Goal: Transaction & Acquisition: Purchase product/service

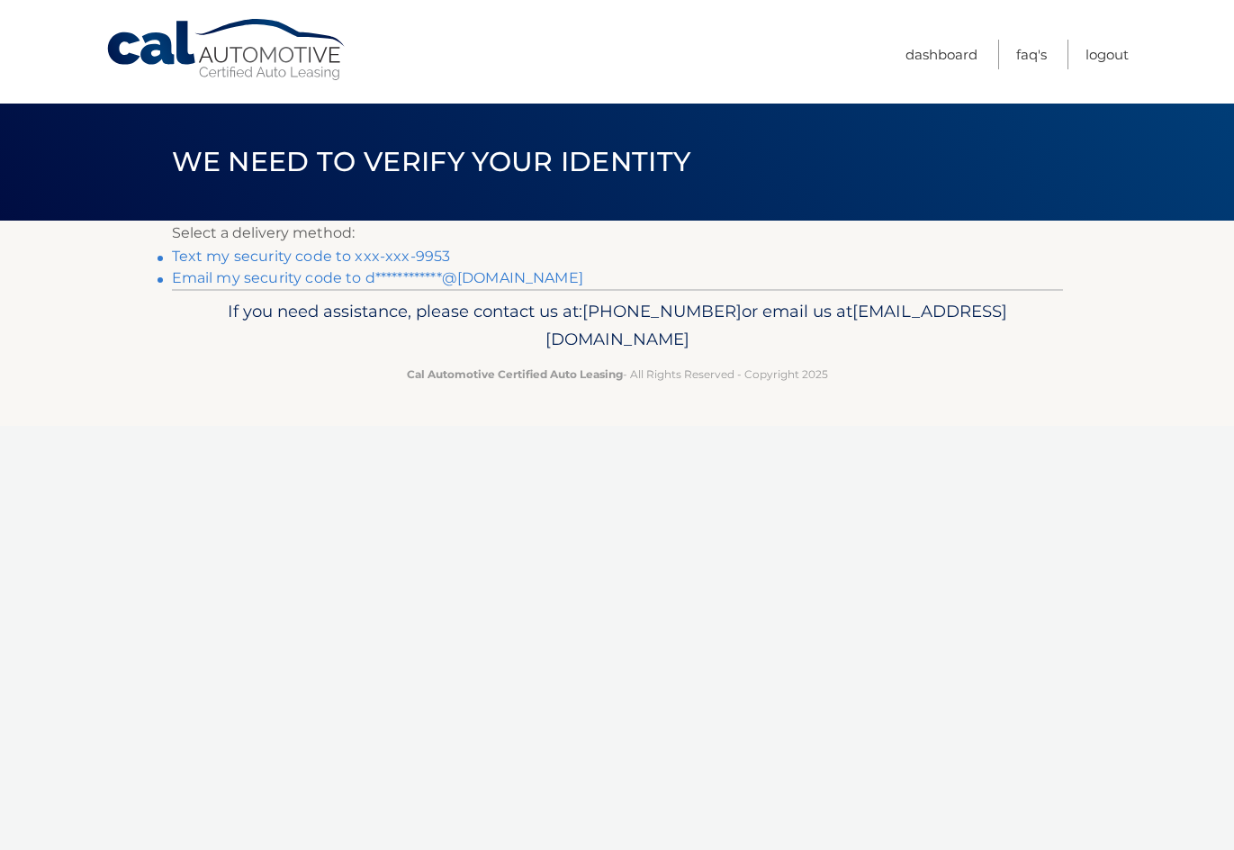
click at [217, 253] on link "Text my security code to xxx-xxx-9953" at bounding box center [311, 256] width 279 height 17
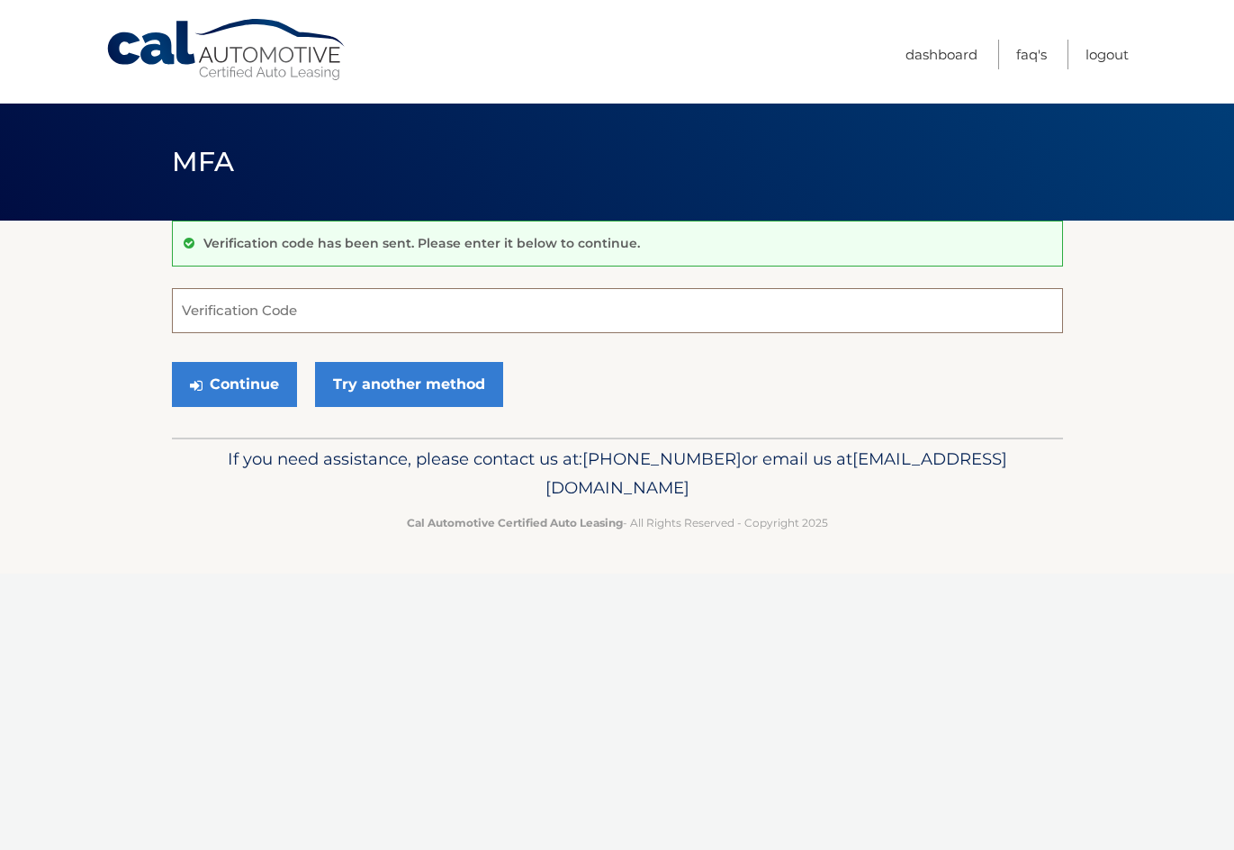
click at [224, 312] on input "Verification Code" at bounding box center [617, 310] width 891 height 45
type input "357500"
click at [216, 387] on button "Continue" at bounding box center [234, 384] width 125 height 45
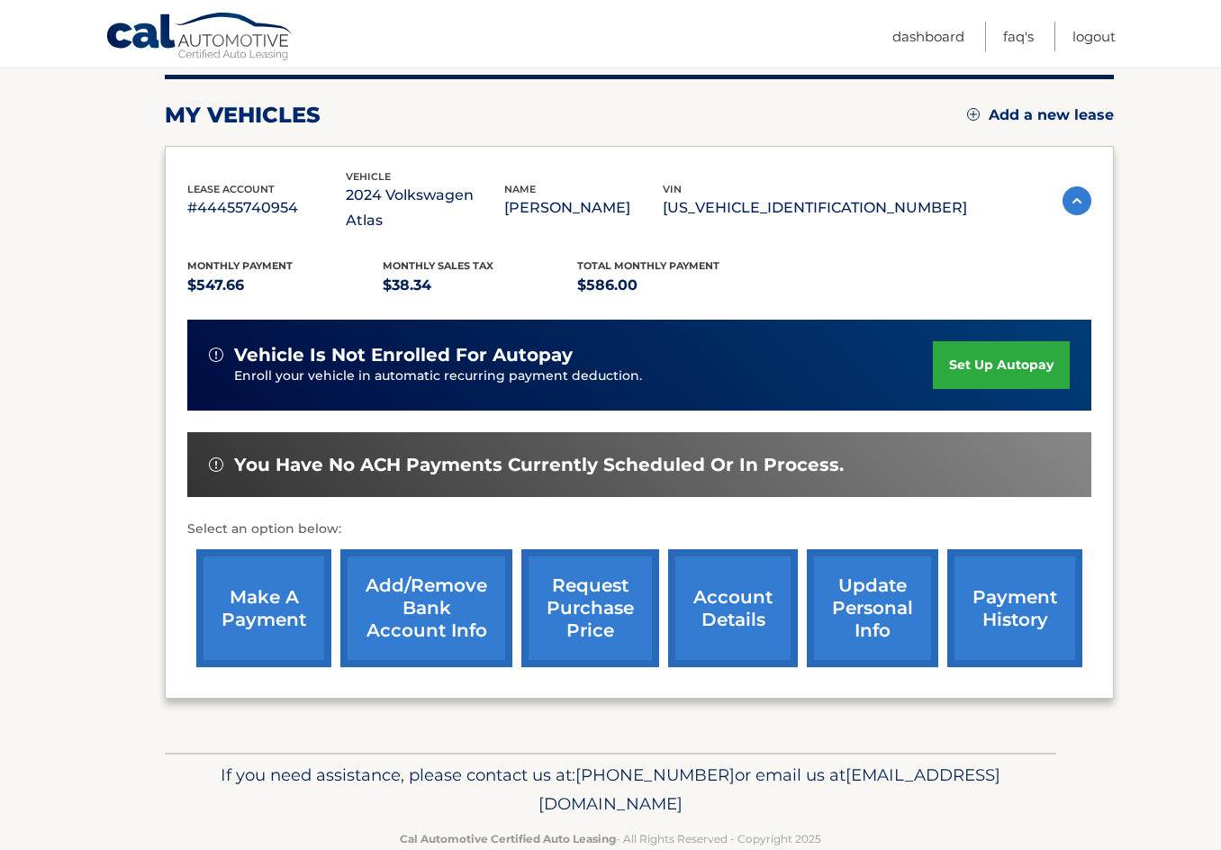
scroll to position [238, 0]
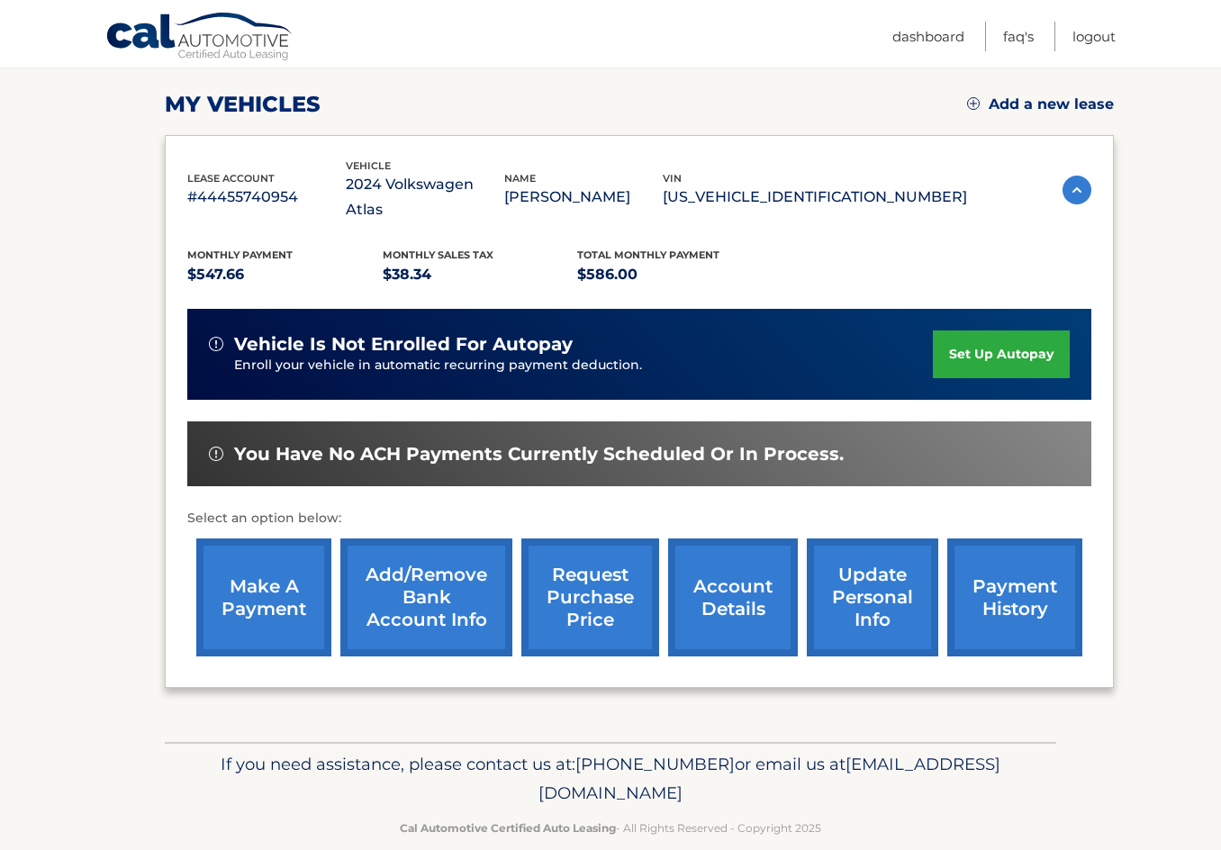
click at [269, 563] on link "make a payment" at bounding box center [263, 597] width 135 height 118
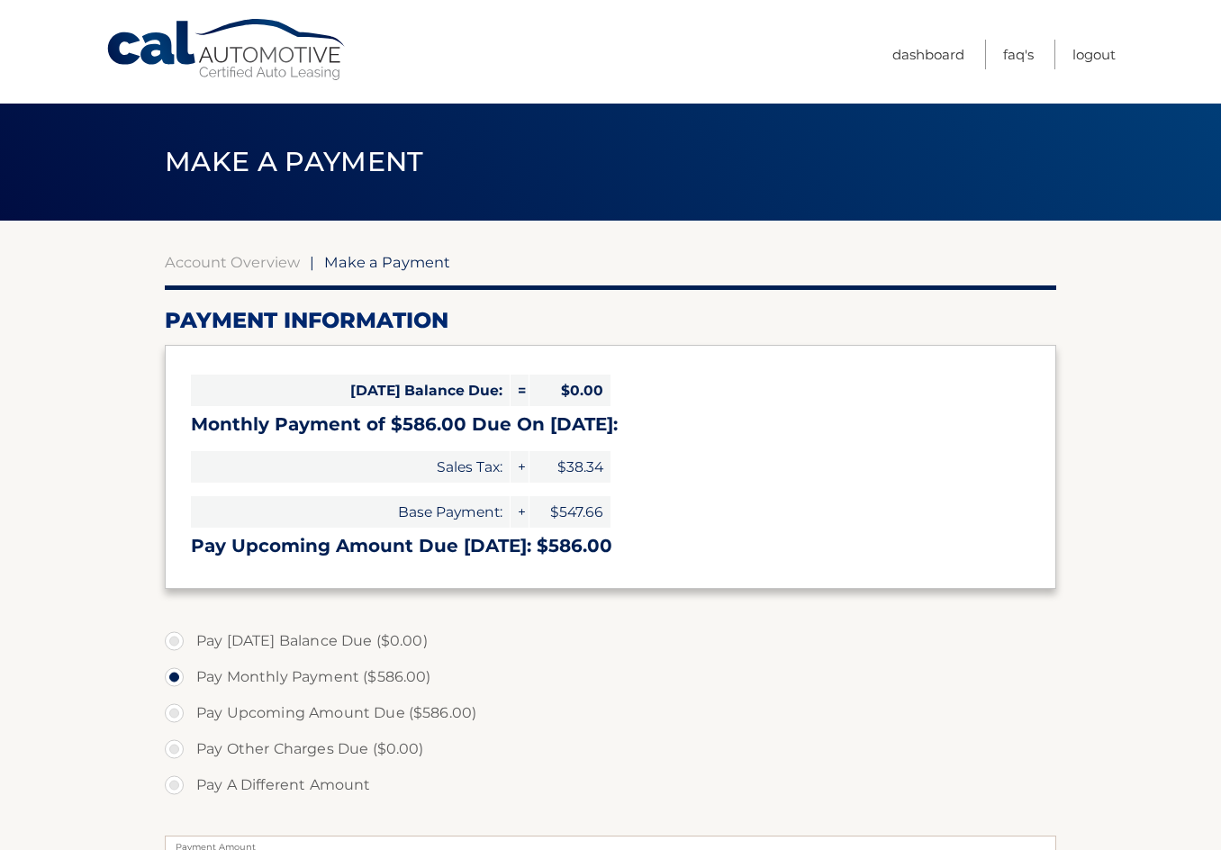
select select "ZDdhODQzYzEtMjdkMi00MmRmLThiMzAtOGU1YTY2MmVmMDJi"
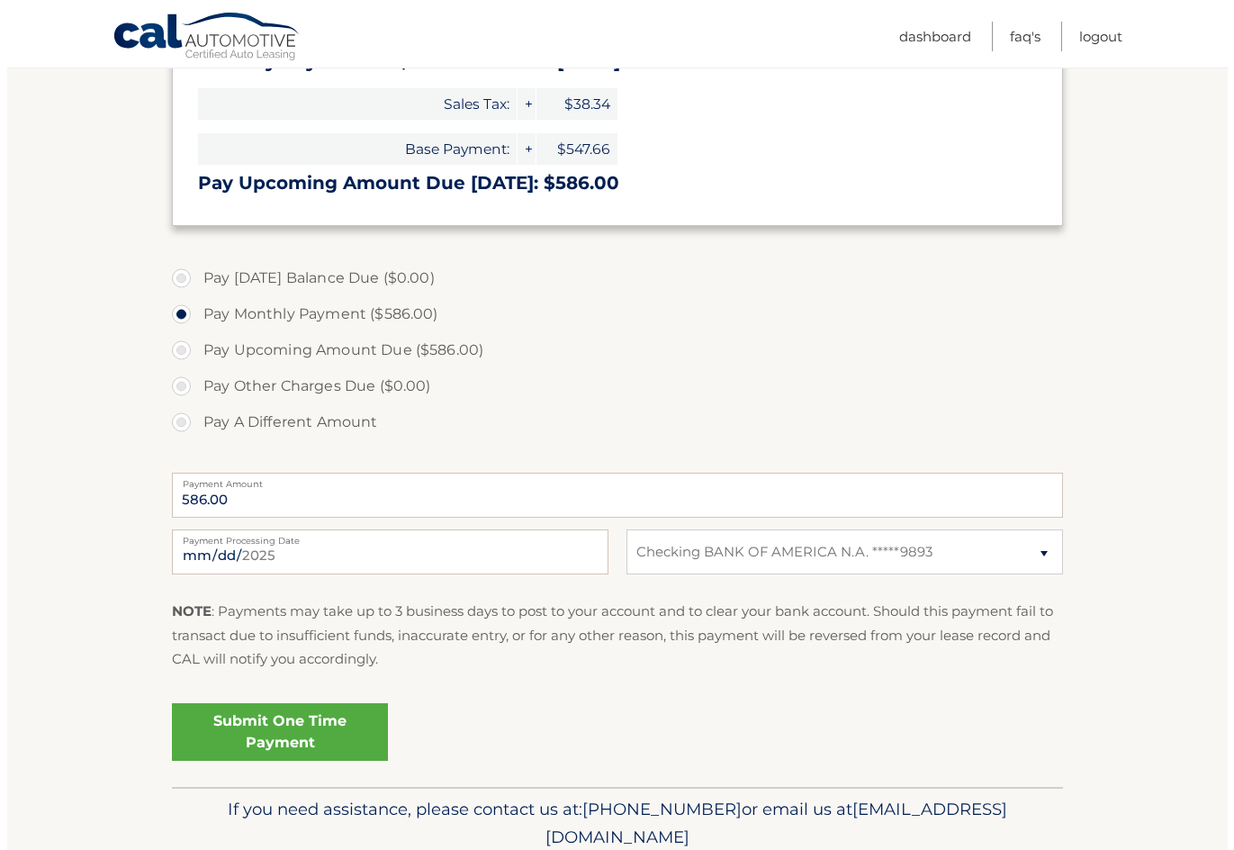
scroll to position [437, 0]
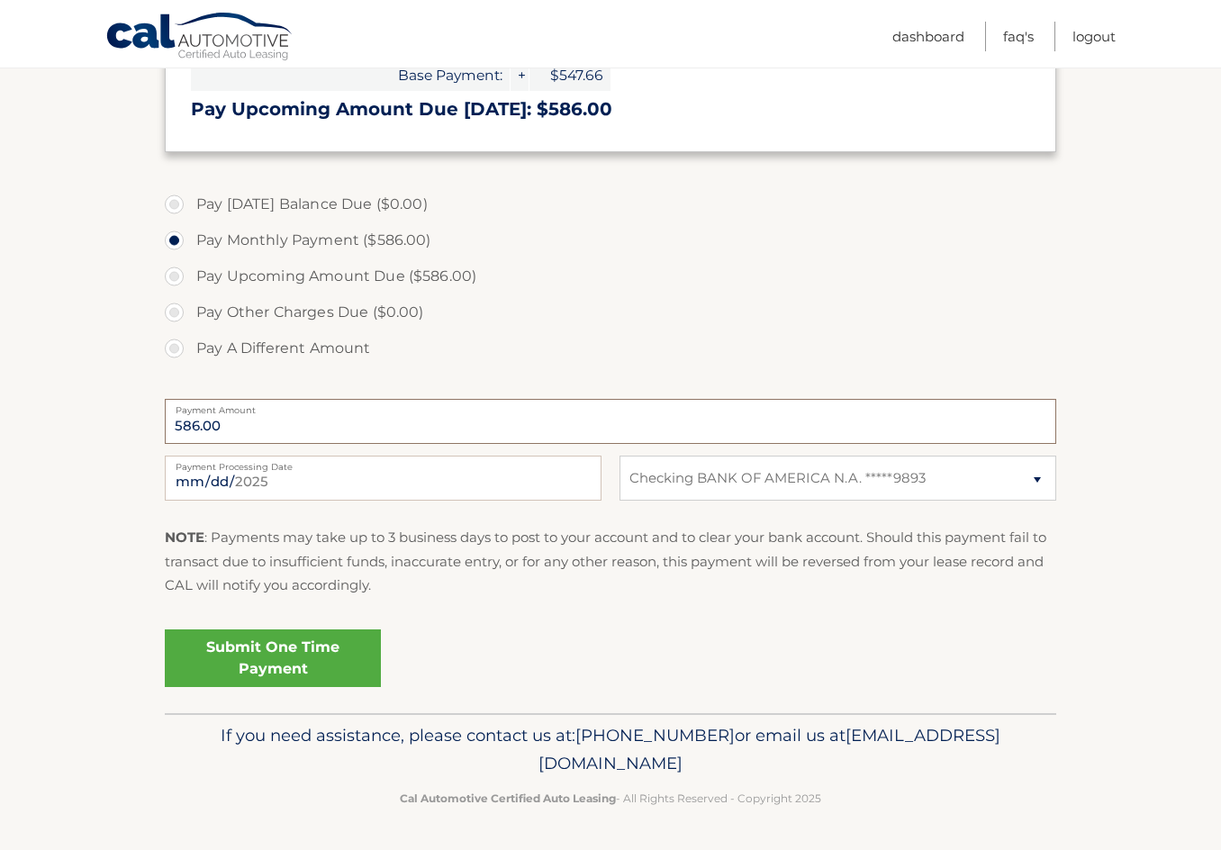
click at [235, 422] on input "586.00" at bounding box center [610, 421] width 891 height 45
click at [176, 350] on label "Pay A Different Amount" at bounding box center [610, 348] width 891 height 36
click at [176, 350] on input "Pay A Different Amount" at bounding box center [181, 344] width 18 height 29
radio input "true"
type input "295.00"
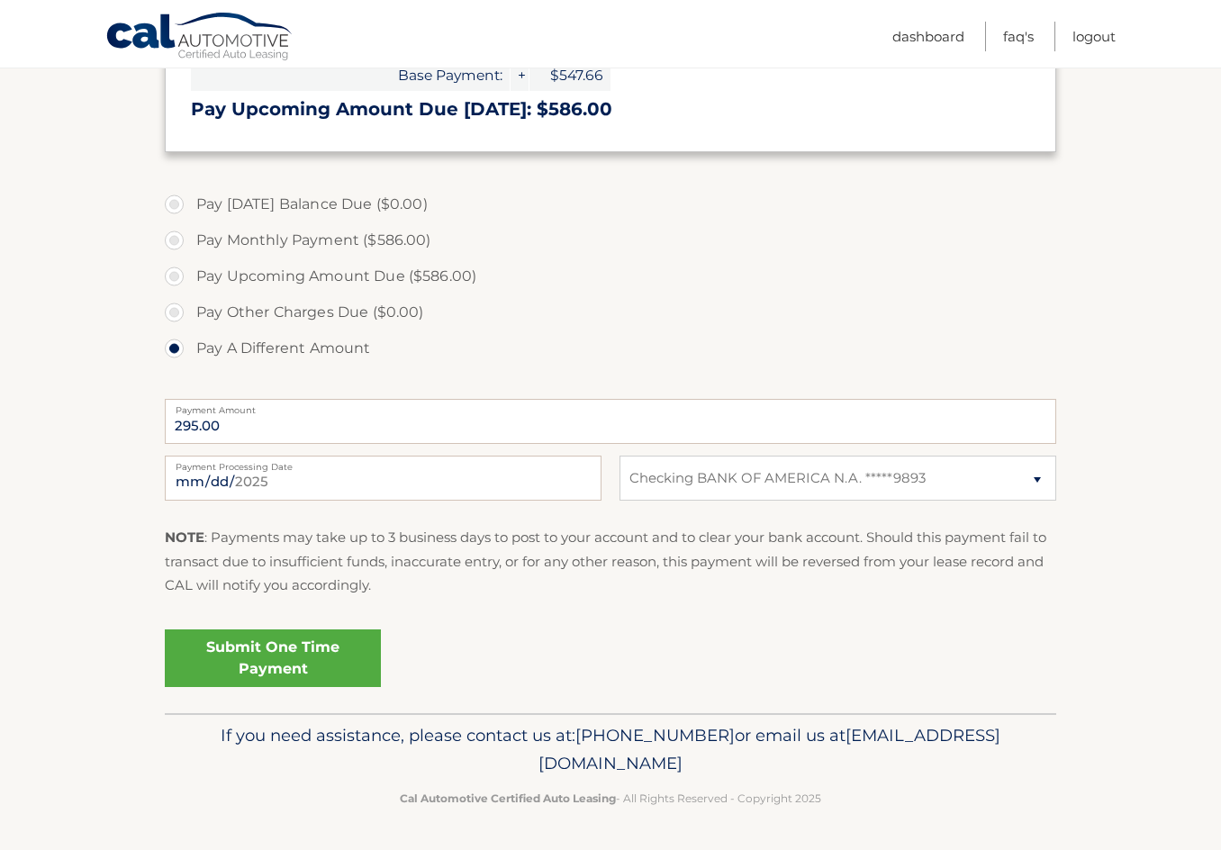
click at [265, 655] on link "Submit One Time Payment" at bounding box center [273, 658] width 216 height 58
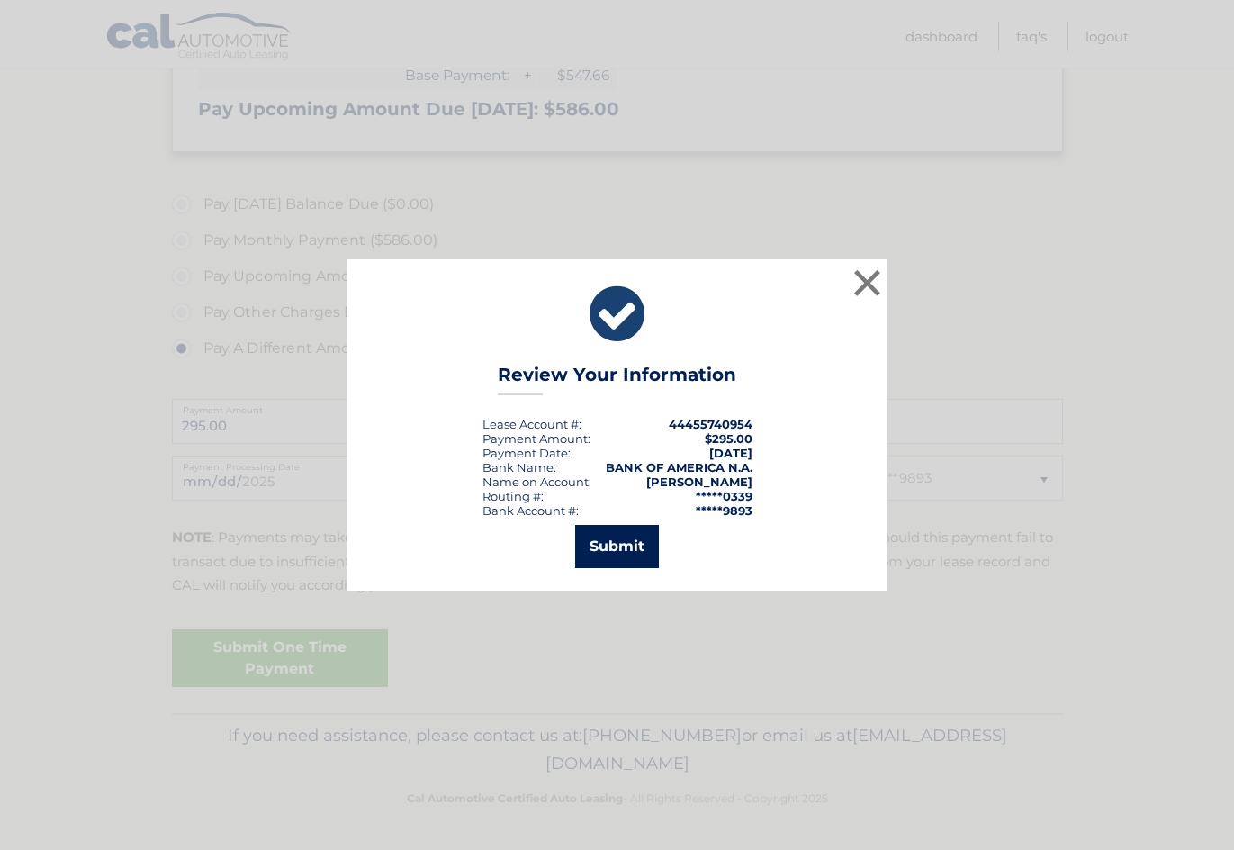
click at [602, 557] on button "Submit" at bounding box center [617, 546] width 84 height 43
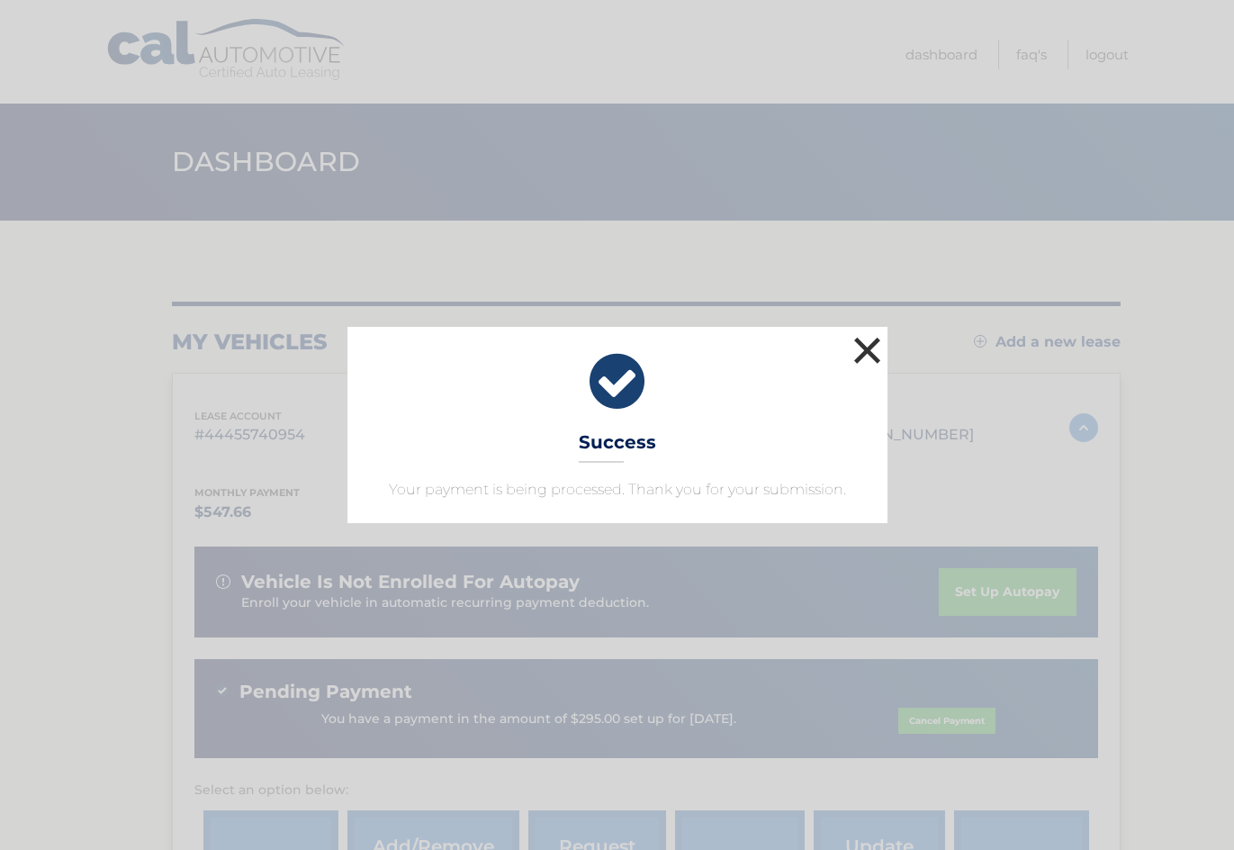
click at [869, 350] on button "×" at bounding box center [868, 350] width 36 height 36
